Goal: Task Accomplishment & Management: Use online tool/utility

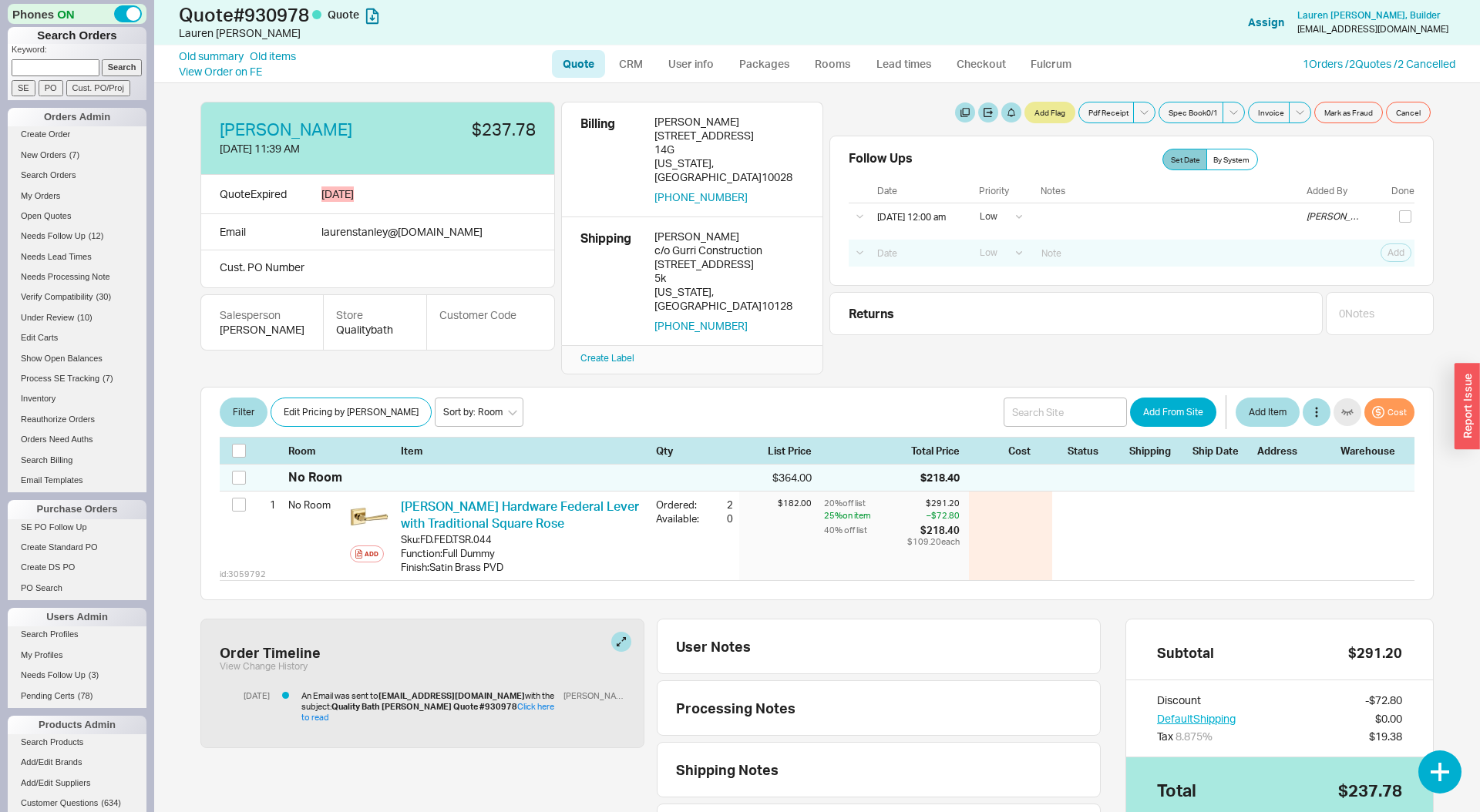
select select "LOW"
click at [1081, 150] on div "Follow Ups Show Completed Set Date By System" at bounding box center [1131, 159] width 566 height 21
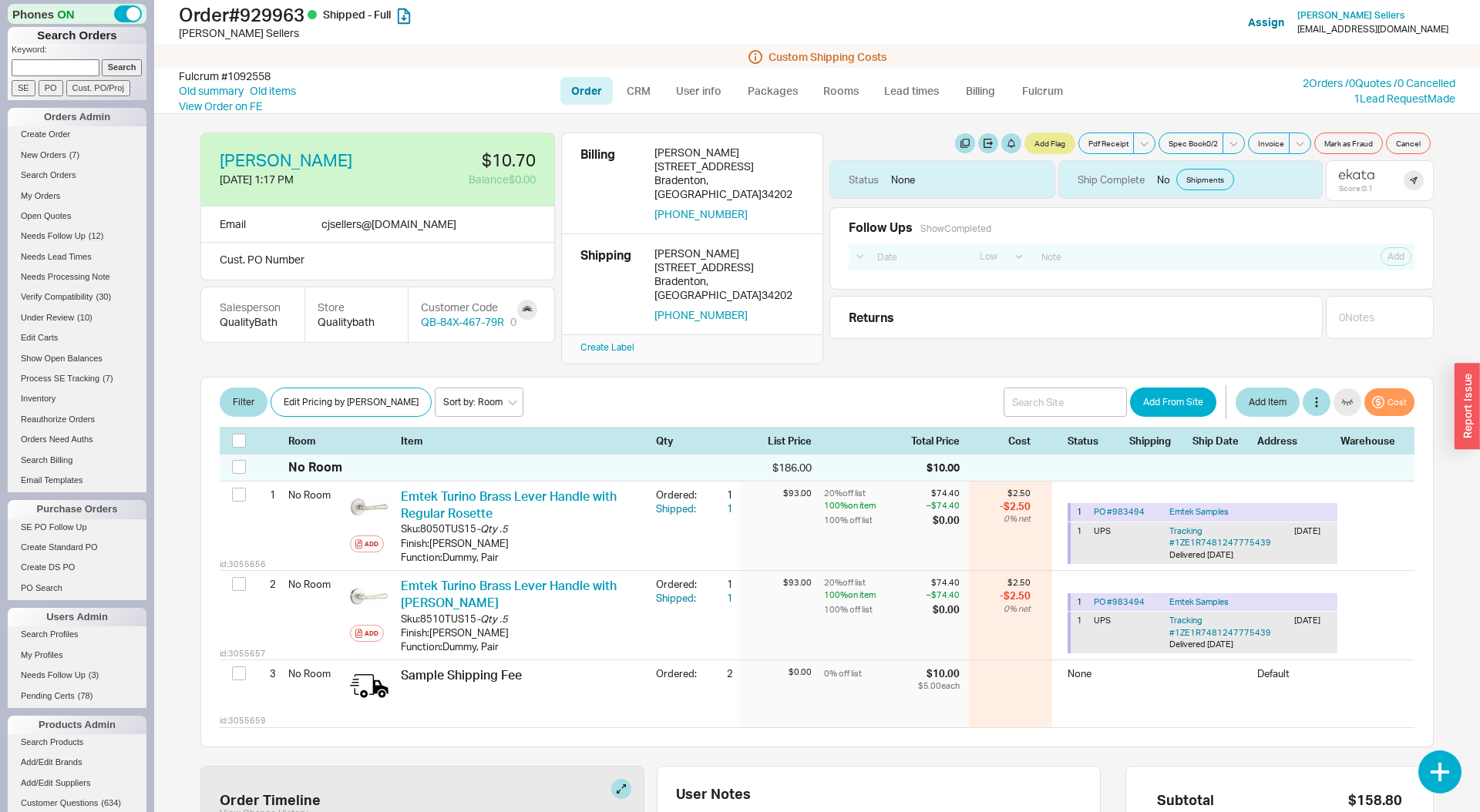
select select "LOW"
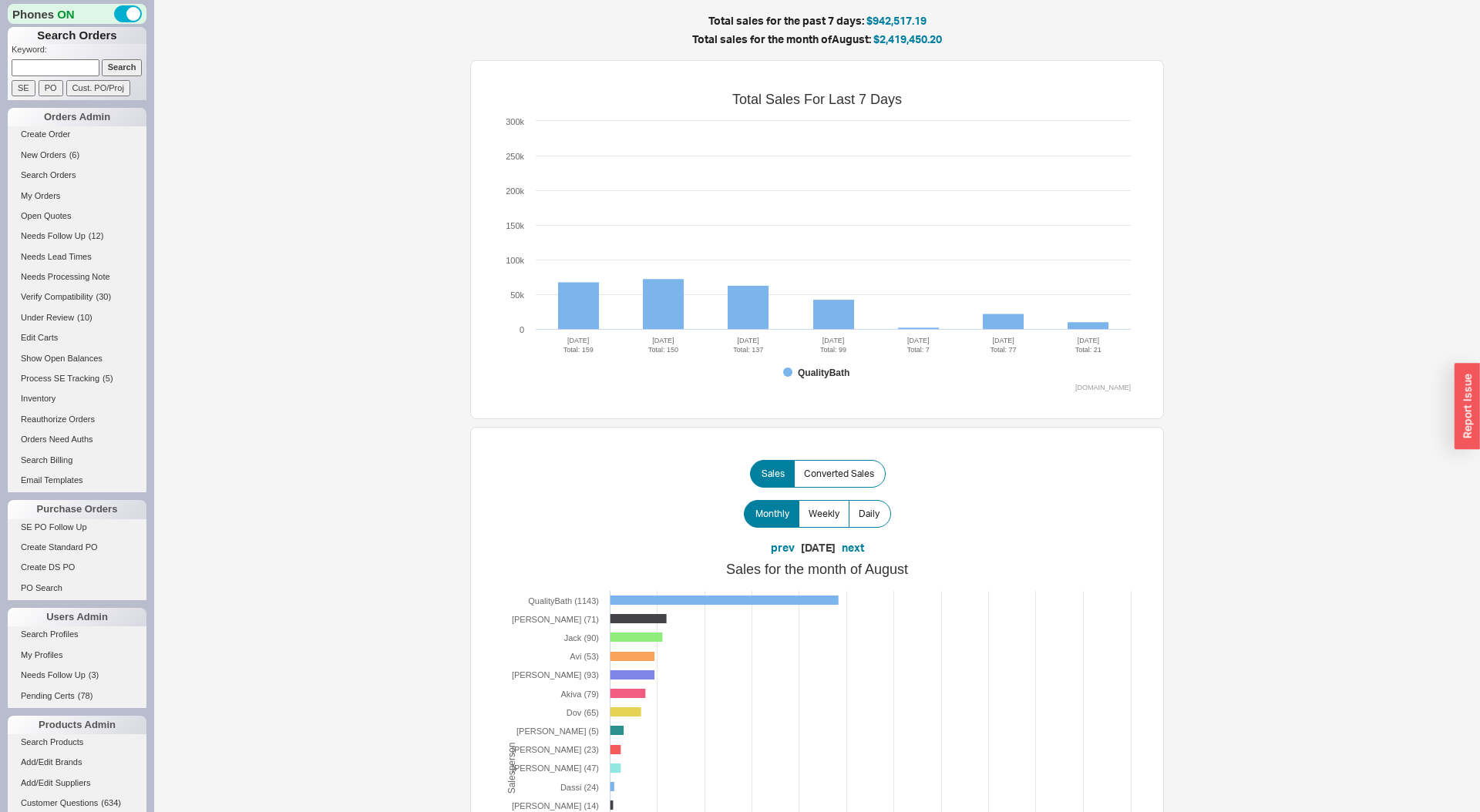
click at [74, 74] on input at bounding box center [55, 67] width 88 height 16
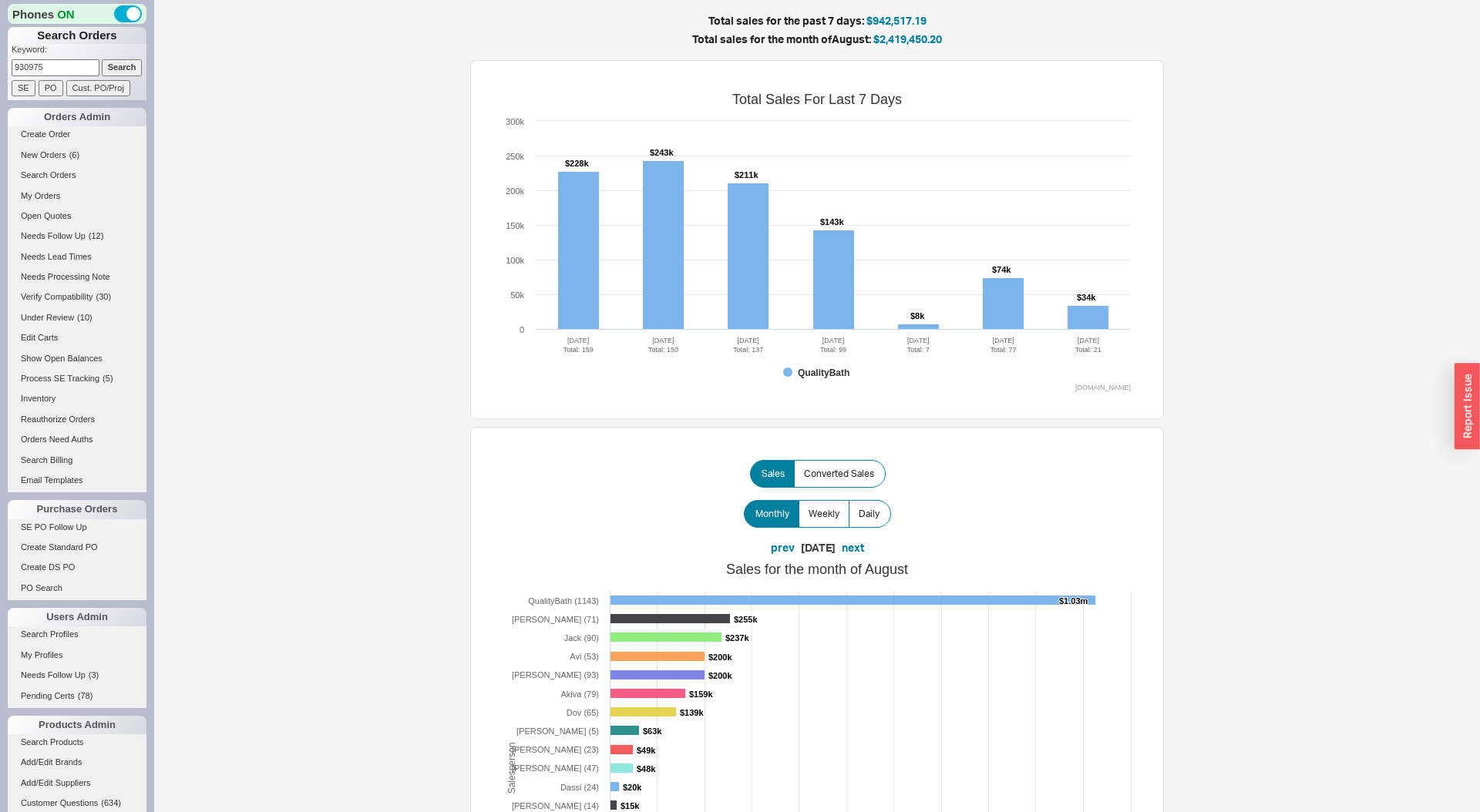
type input "930975"
click at [102, 59] on input "Search" at bounding box center [123, 67] width 41 height 16
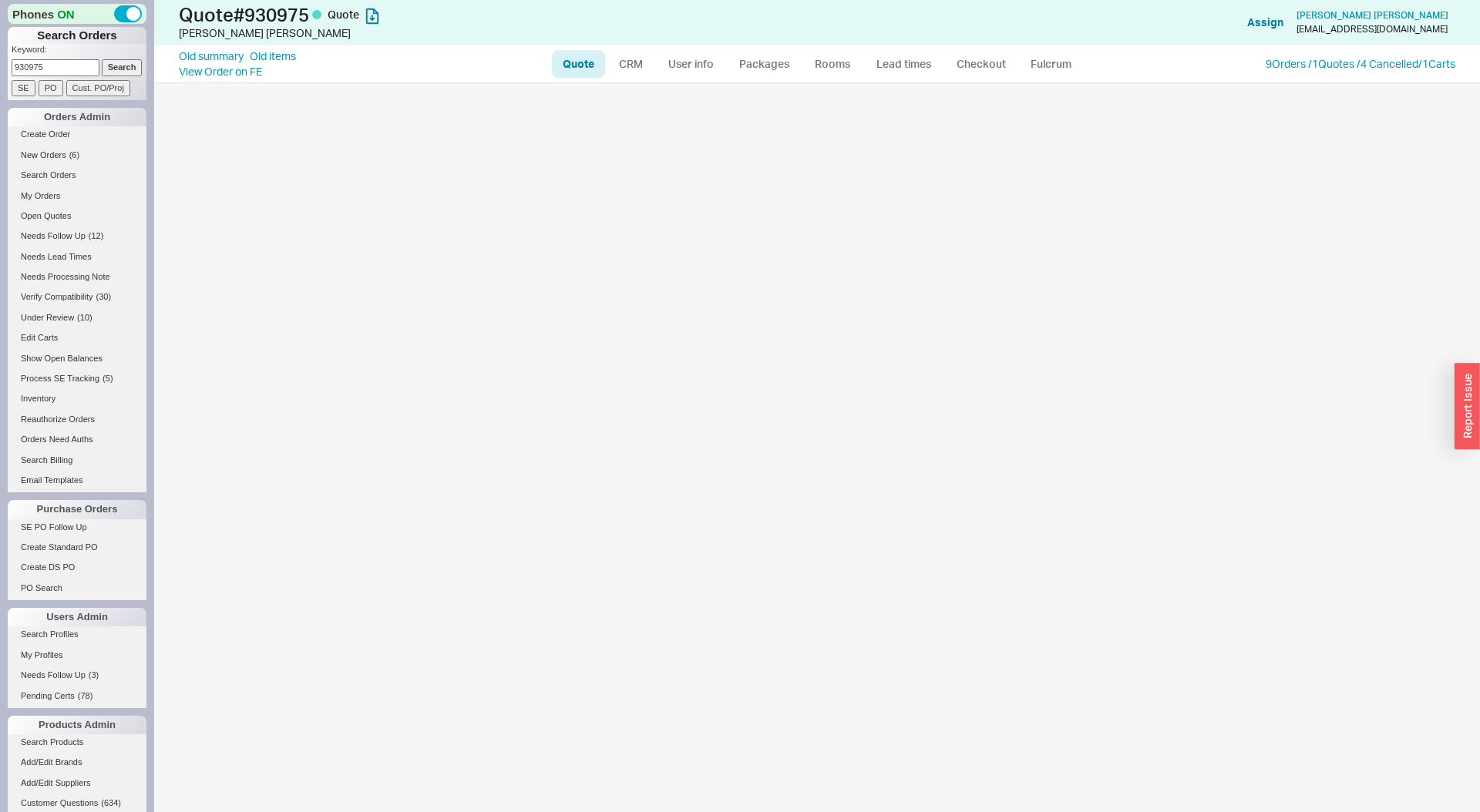
select select "LOW"
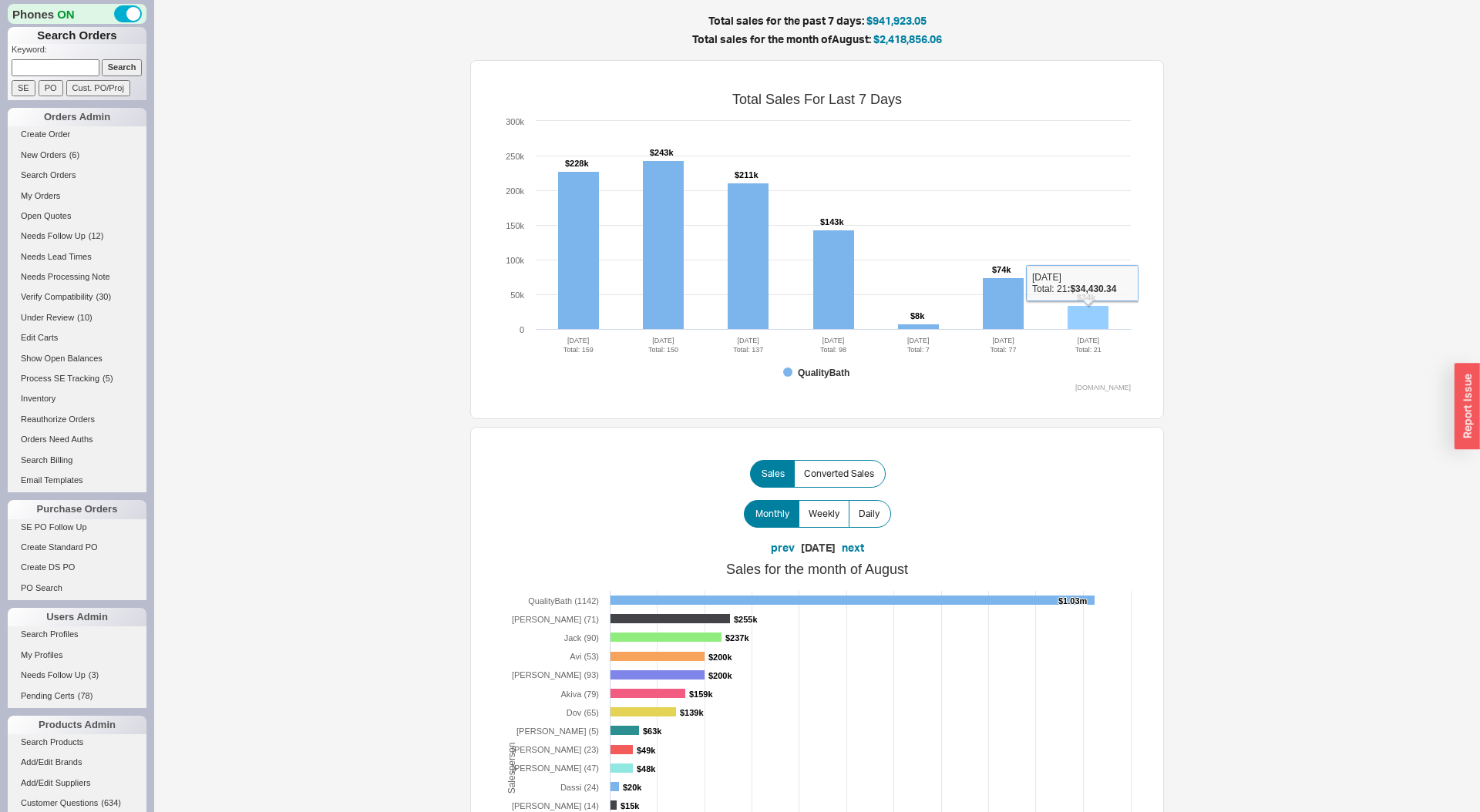
click at [1100, 317] on rect at bounding box center [1088, 318] width 41 height 24
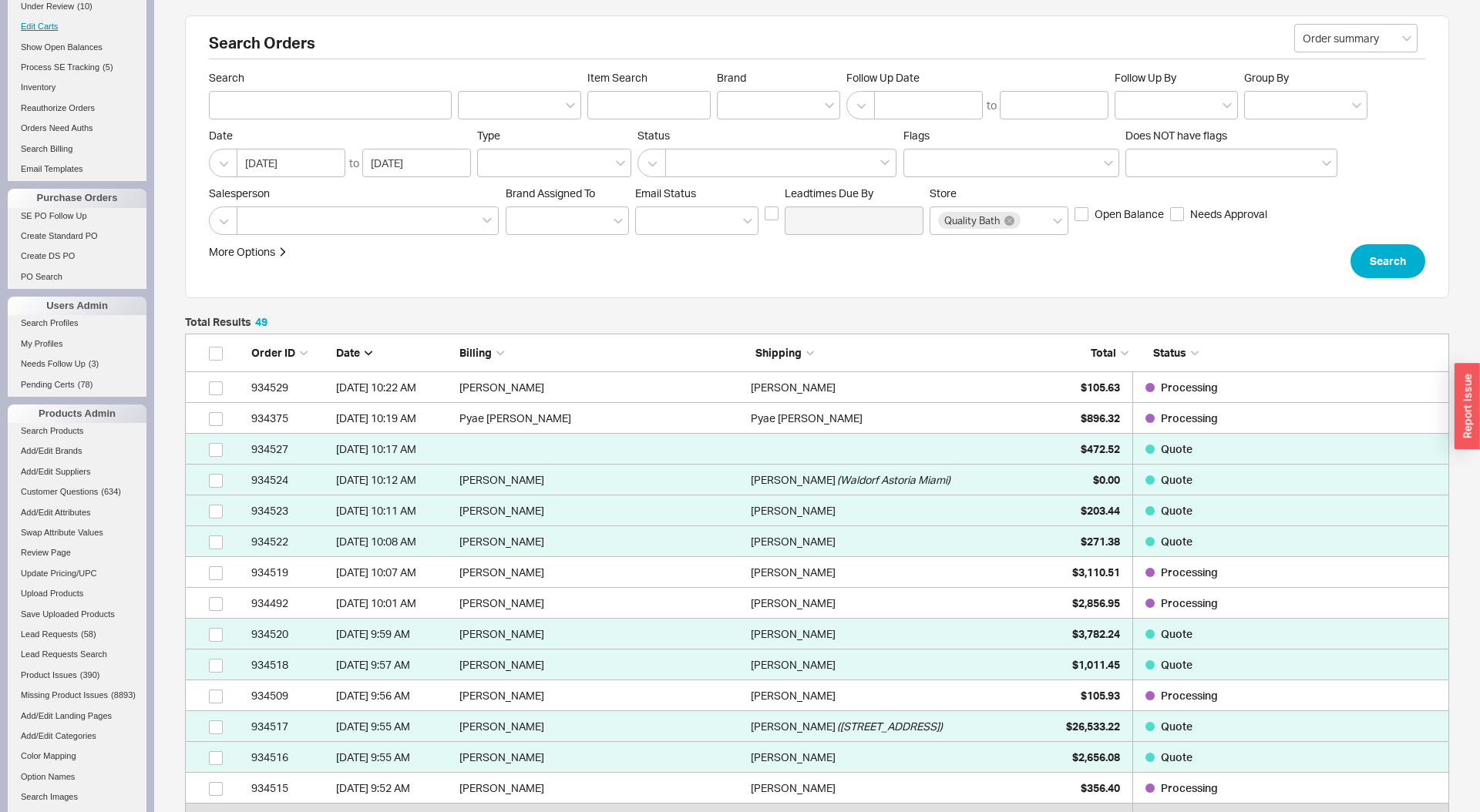
scroll to position [343, 0]
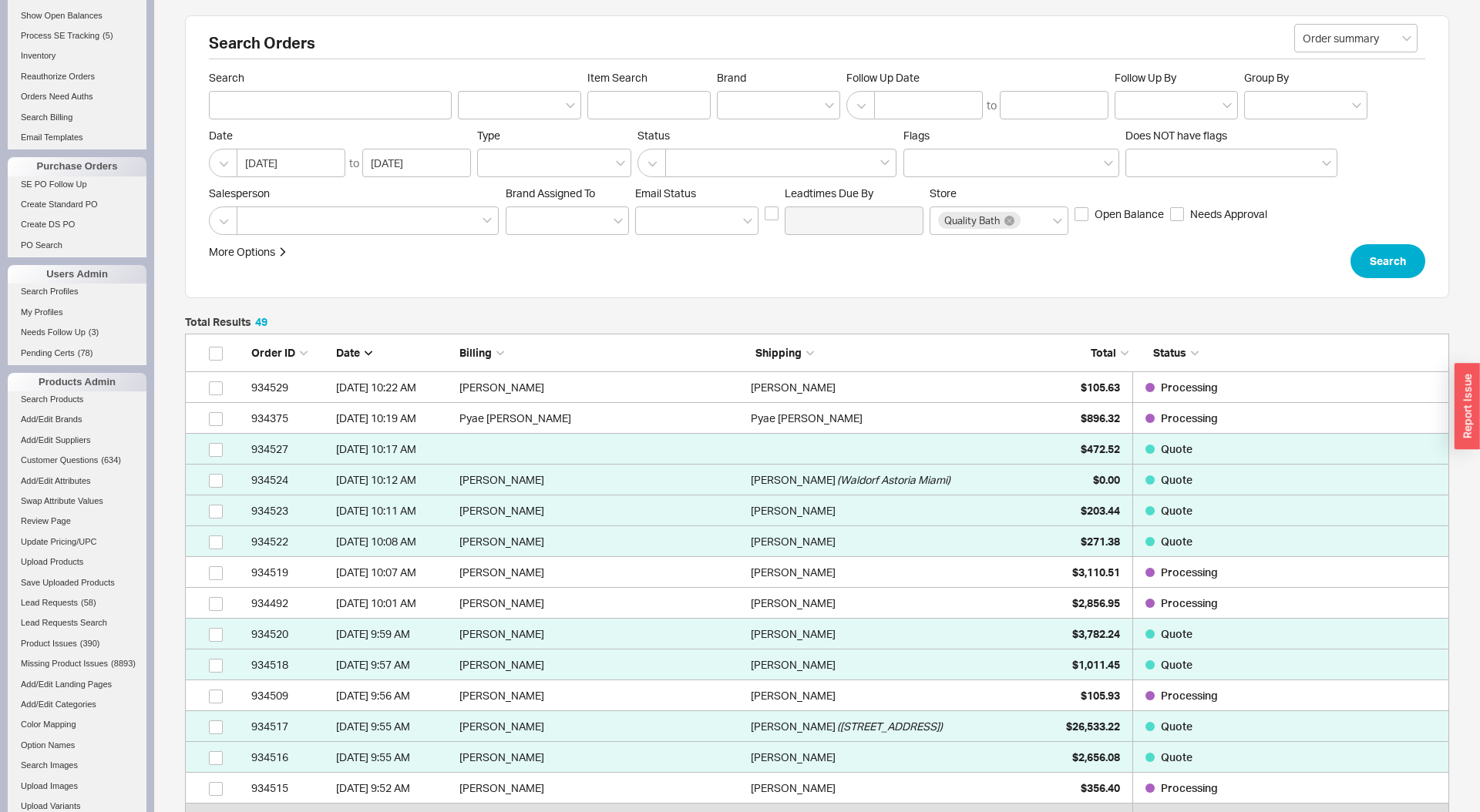
click at [65, 611] on li "Lead Requests ( 58 )" at bounding box center [77, 605] width 139 height 20
click at [74, 606] on span "Lead Requests" at bounding box center [49, 603] width 57 height 9
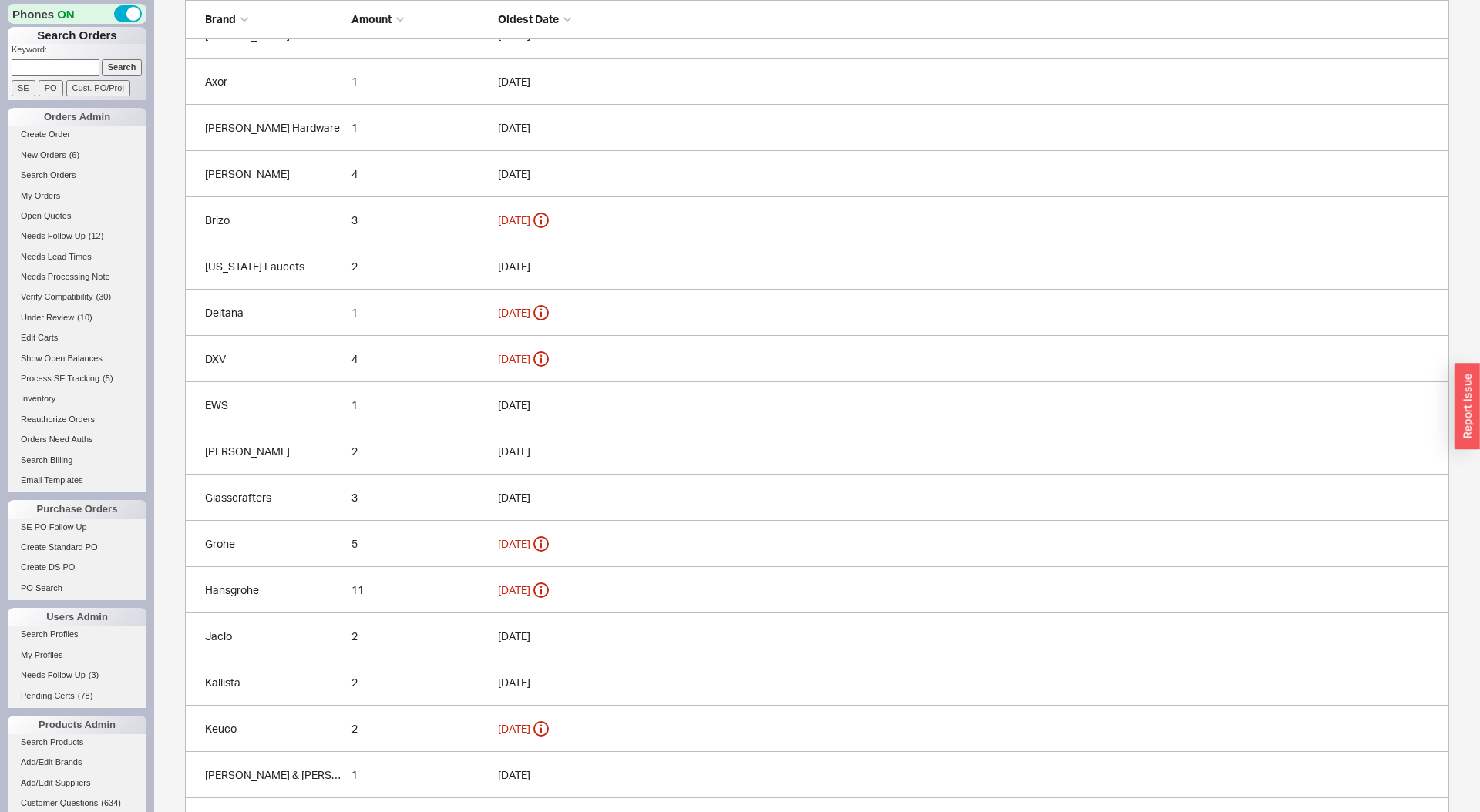
scroll to position [182, 0]
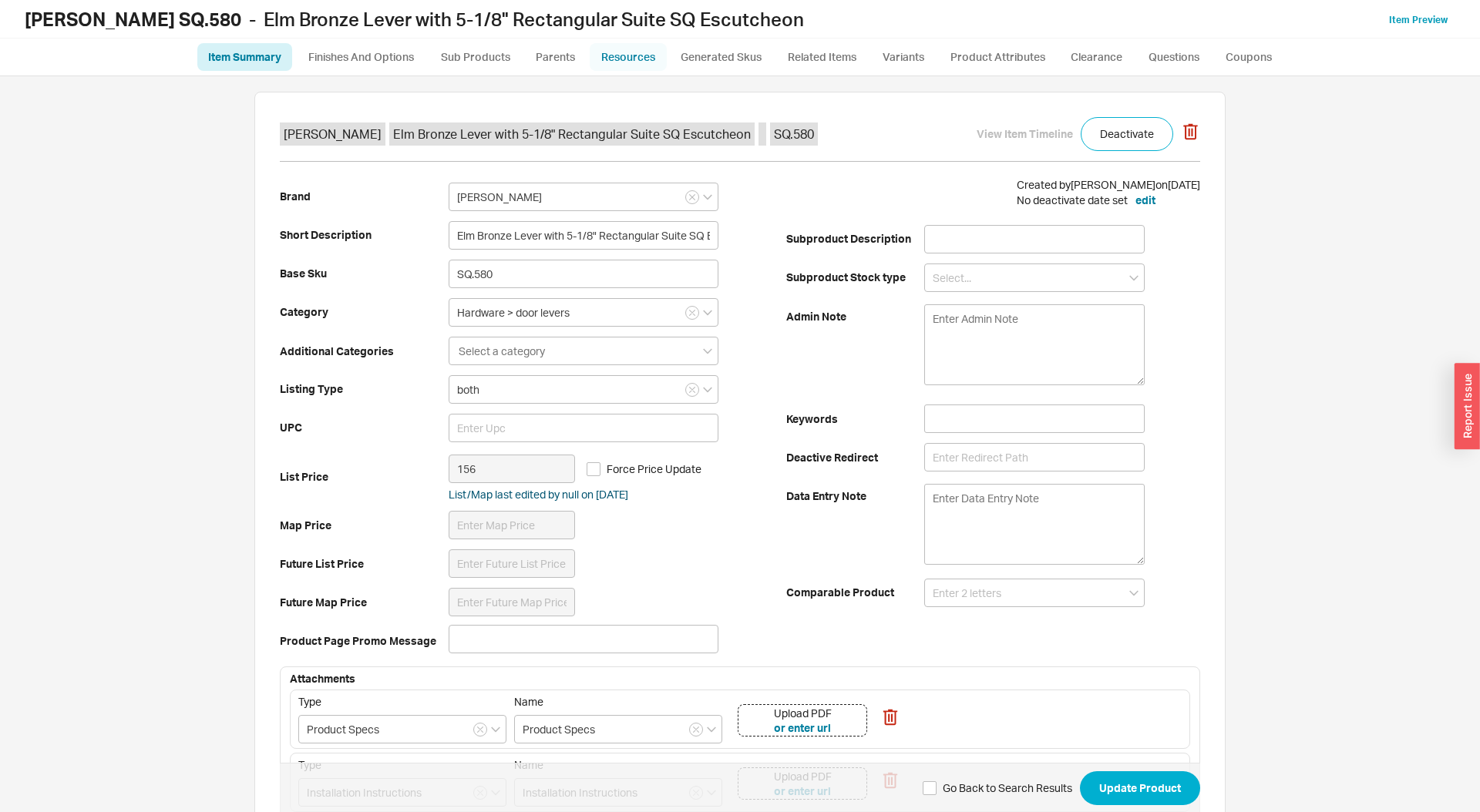
click at [620, 53] on link "Resources" at bounding box center [628, 57] width 77 height 28
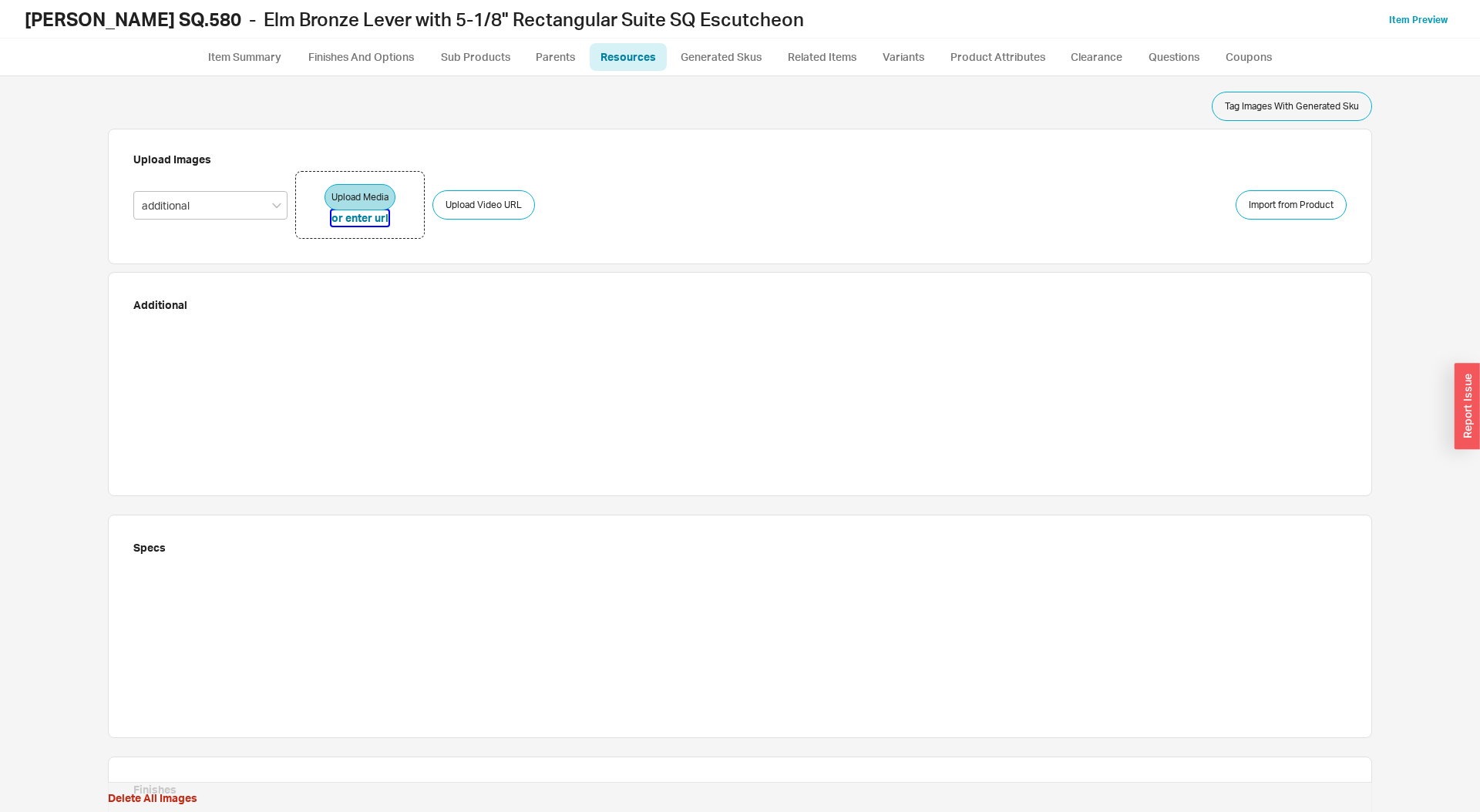
click at [364, 221] on button "or enter url" at bounding box center [360, 218] width 57 height 15
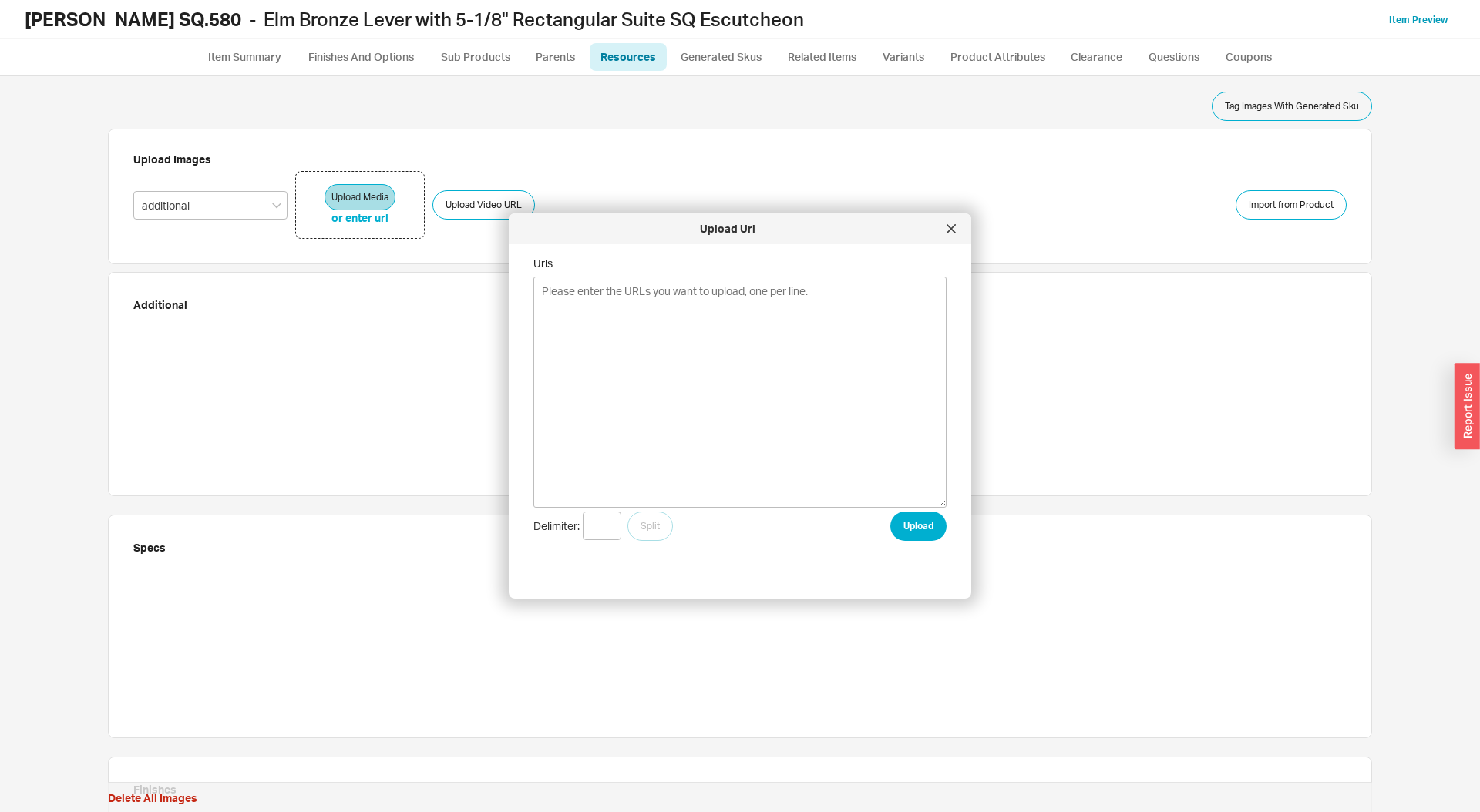
type textarea "[URL][DOMAIN_NAME]"
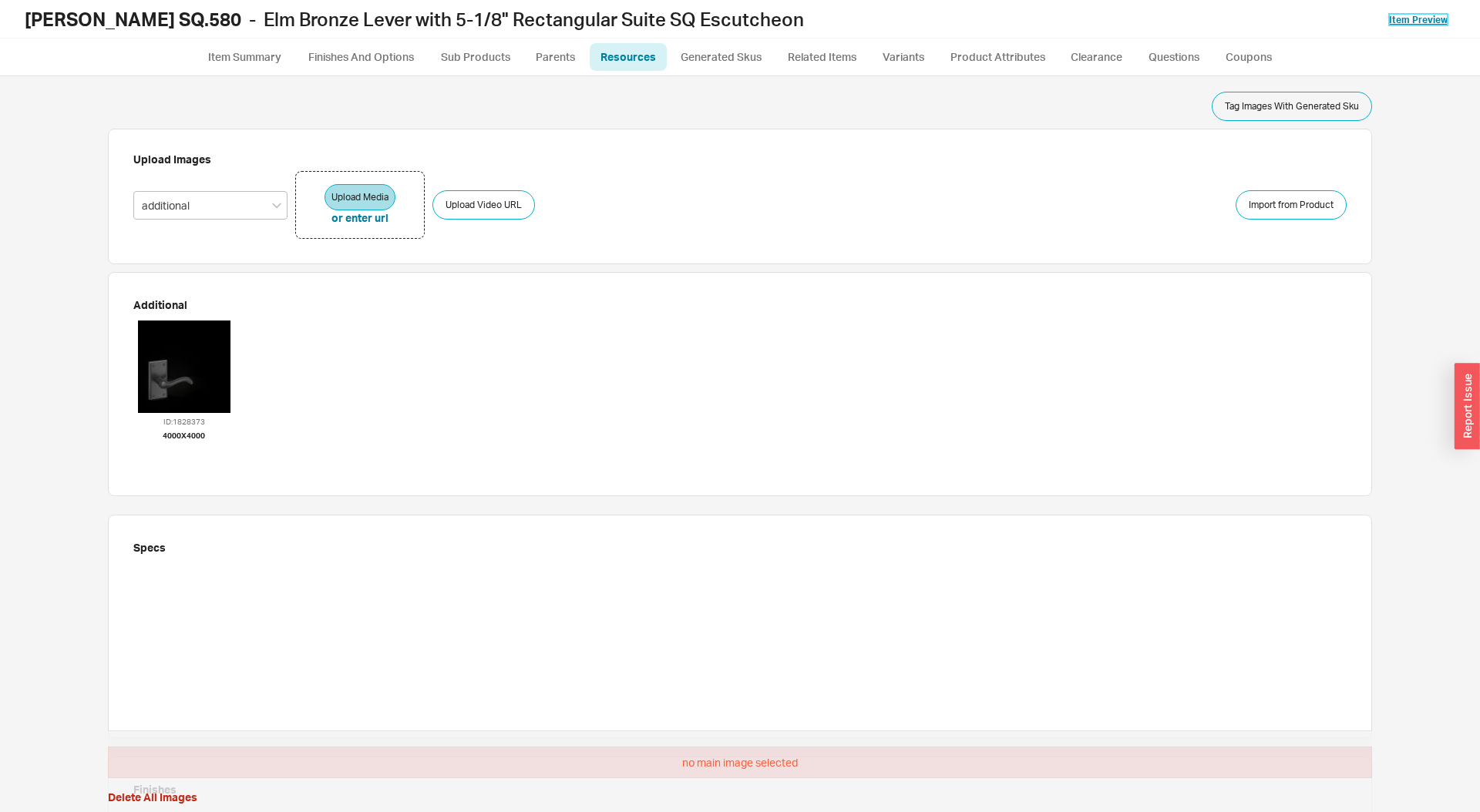
click at [1424, 17] on link "Item Preview" at bounding box center [1418, 20] width 59 height 12
click at [319, 434] on button "button" at bounding box center [320, 438] width 11 height 15
click at [1398, 21] on link "Item Preview" at bounding box center [1418, 20] width 59 height 12
